Goal: Navigation & Orientation: Find specific page/section

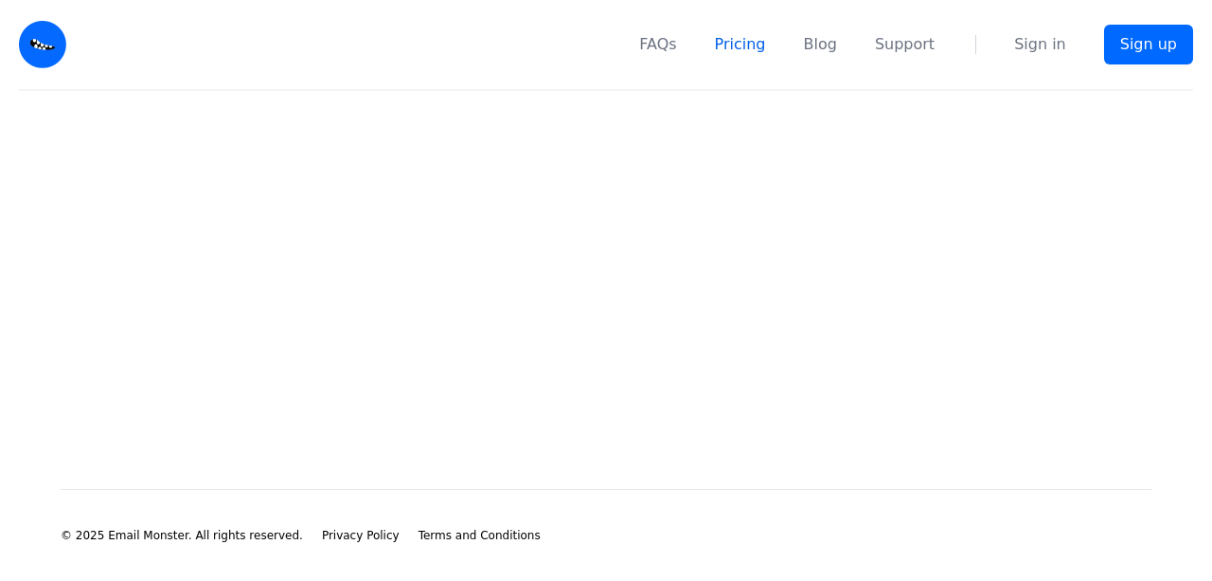
click at [752, 45] on link "Pricing" at bounding box center [740, 44] width 51 height 23
click at [837, 45] on link "Blog" at bounding box center [820, 44] width 33 height 23
click at [676, 51] on link "FAQs" at bounding box center [657, 44] width 37 height 23
click at [746, 45] on link "Pricing" at bounding box center [740, 44] width 51 height 23
